Goal: Find contact information: Find contact information

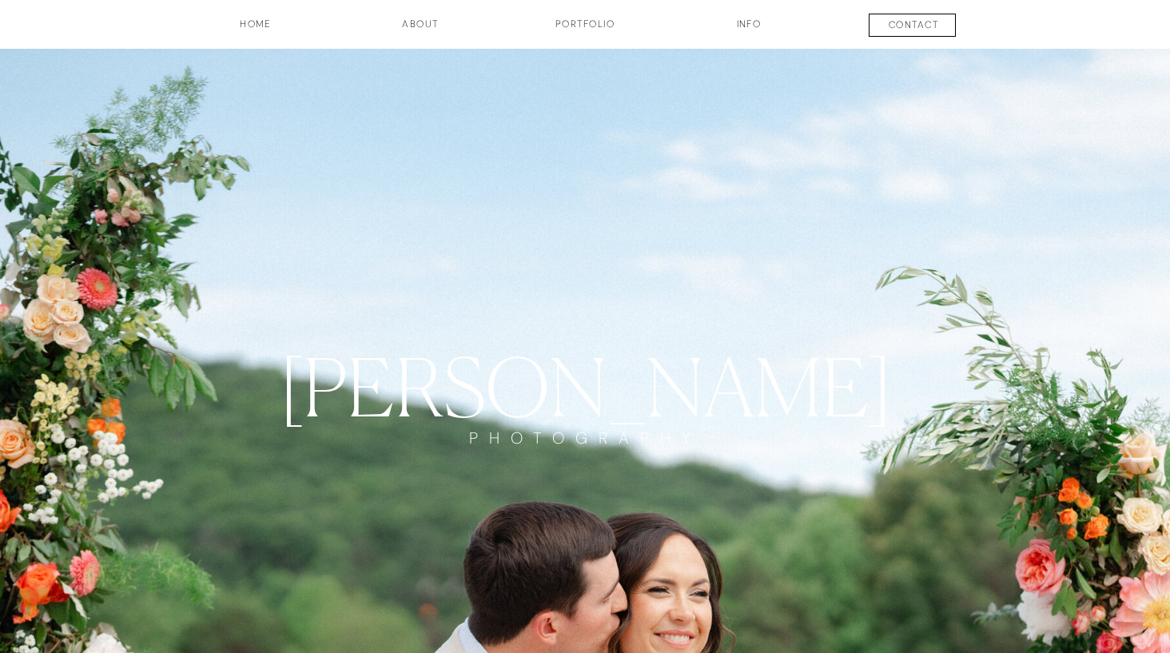
click at [915, 23] on h3 "contact" at bounding box center [914, 27] width 118 height 19
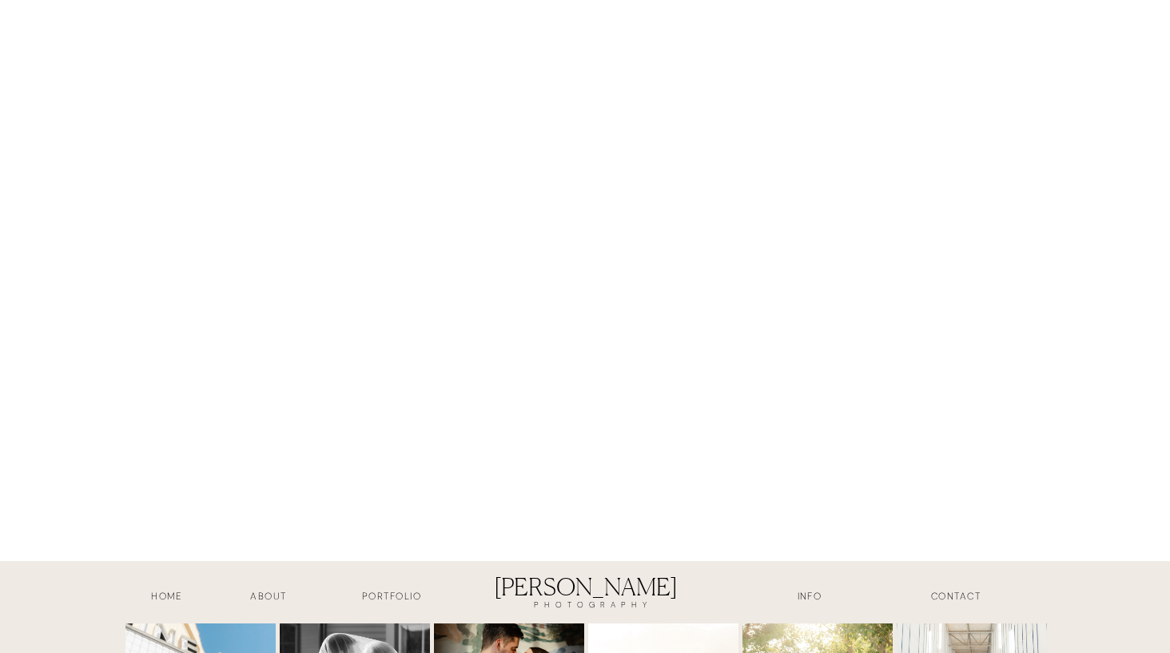
scroll to position [1575, 0]
